Goal: Information Seeking & Learning: Find specific fact

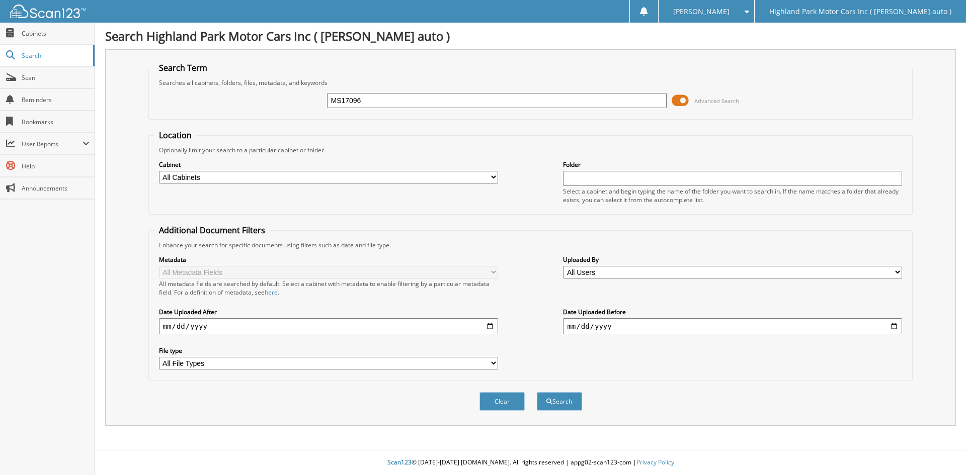
type input "MS17096"
click at [537, 392] on button "Search" at bounding box center [559, 401] width 45 height 19
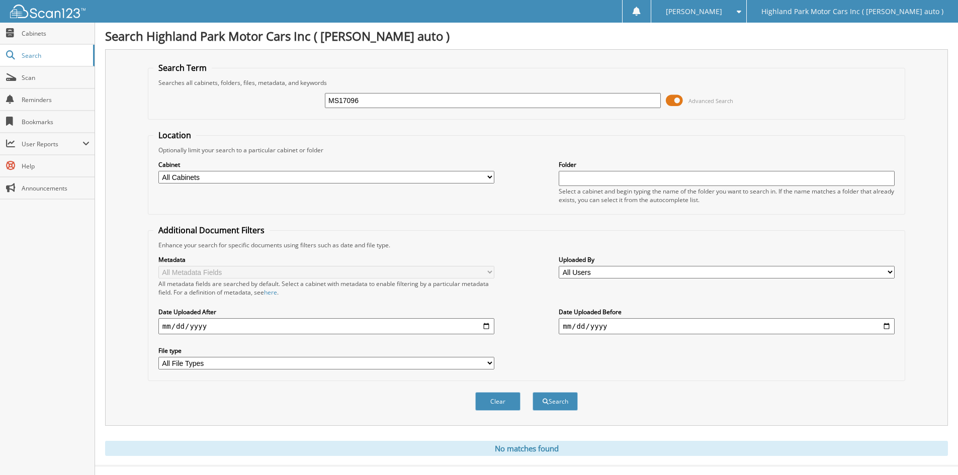
click at [680, 98] on span at bounding box center [674, 100] width 17 height 15
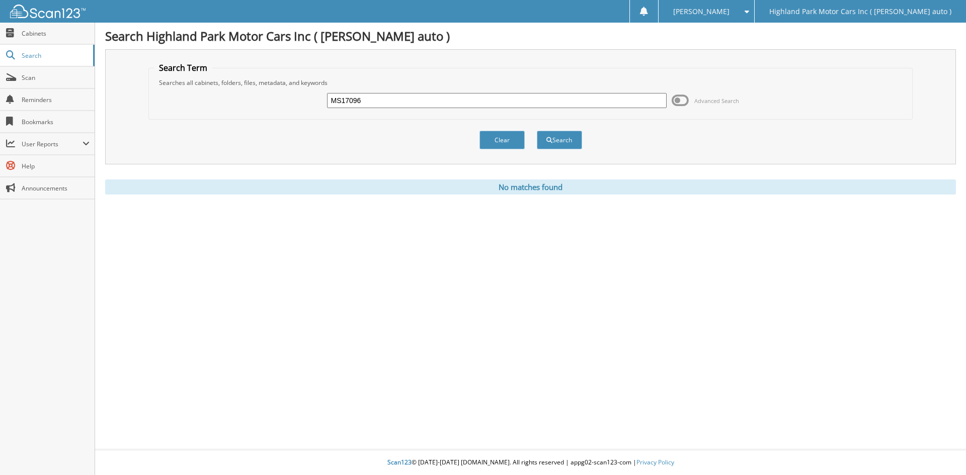
drag, startPoint x: 516, startPoint y: 137, endPoint x: 704, endPoint y: 142, distance: 188.2
click at [704, 142] on div "Clear Search" at bounding box center [530, 140] width 764 height 41
click at [567, 141] on button "Search" at bounding box center [559, 140] width 45 height 19
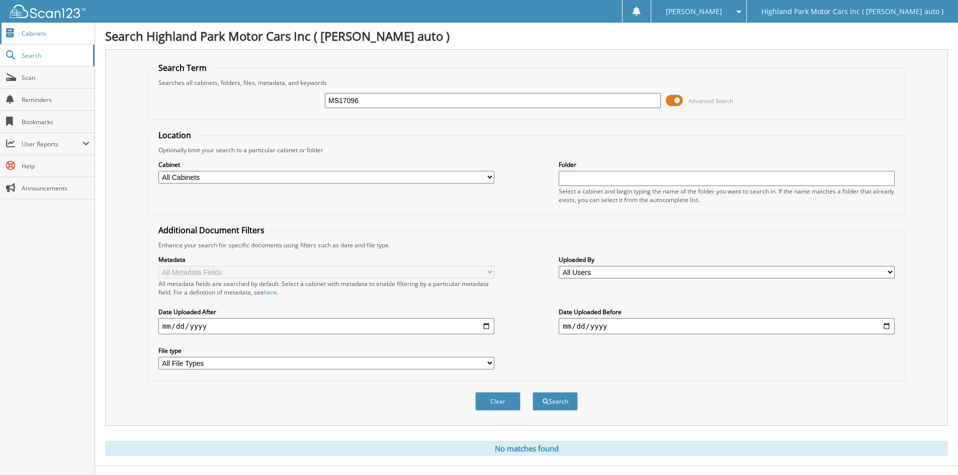
click at [24, 32] on span "Cabinets" at bounding box center [56, 33] width 68 height 9
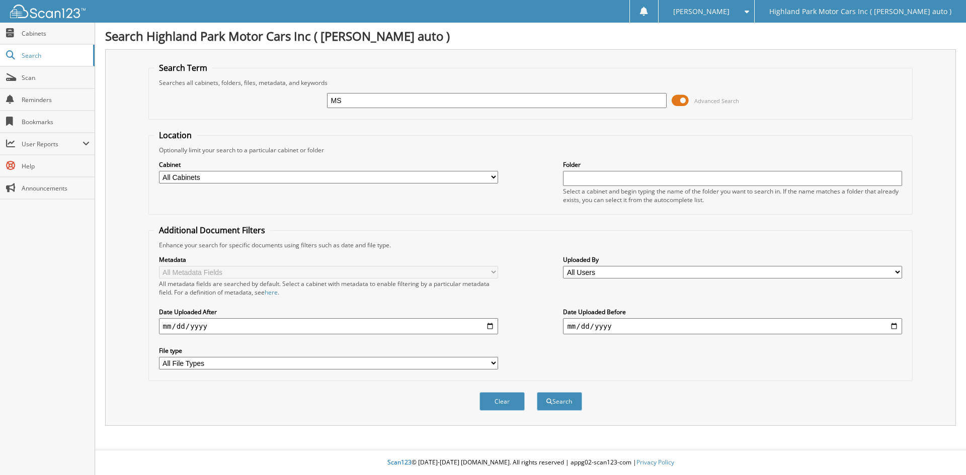
type input "M"
type input "VW10713"
click at [537, 392] on button "Search" at bounding box center [559, 401] width 45 height 19
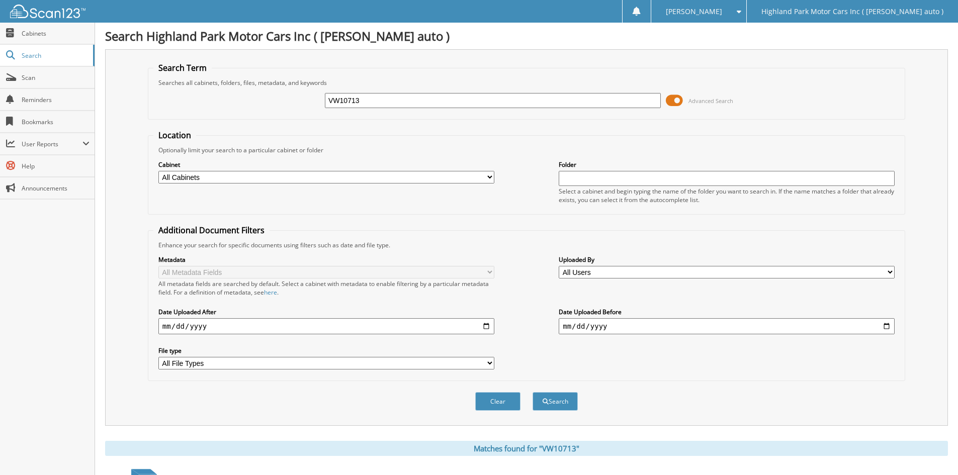
click at [681, 100] on span at bounding box center [674, 100] width 17 height 15
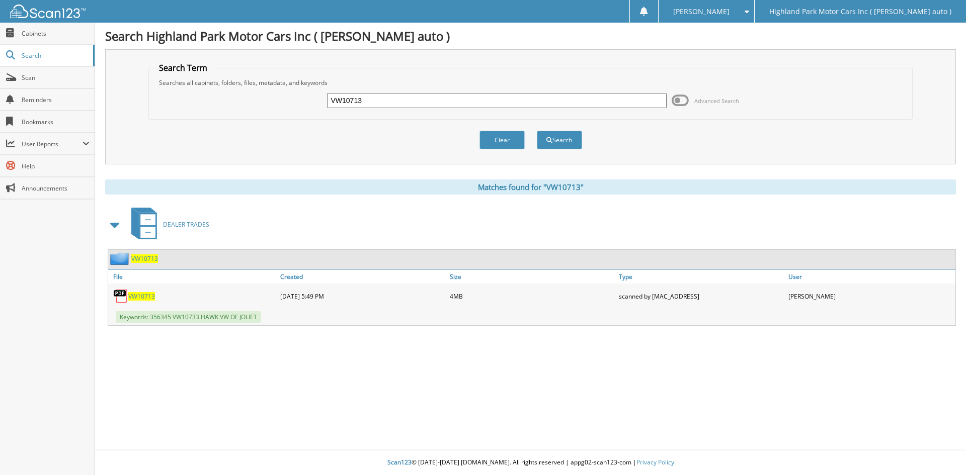
click at [145, 260] on span "VW10713" at bounding box center [144, 258] width 27 height 9
